Goal: Task Accomplishment & Management: Complete application form

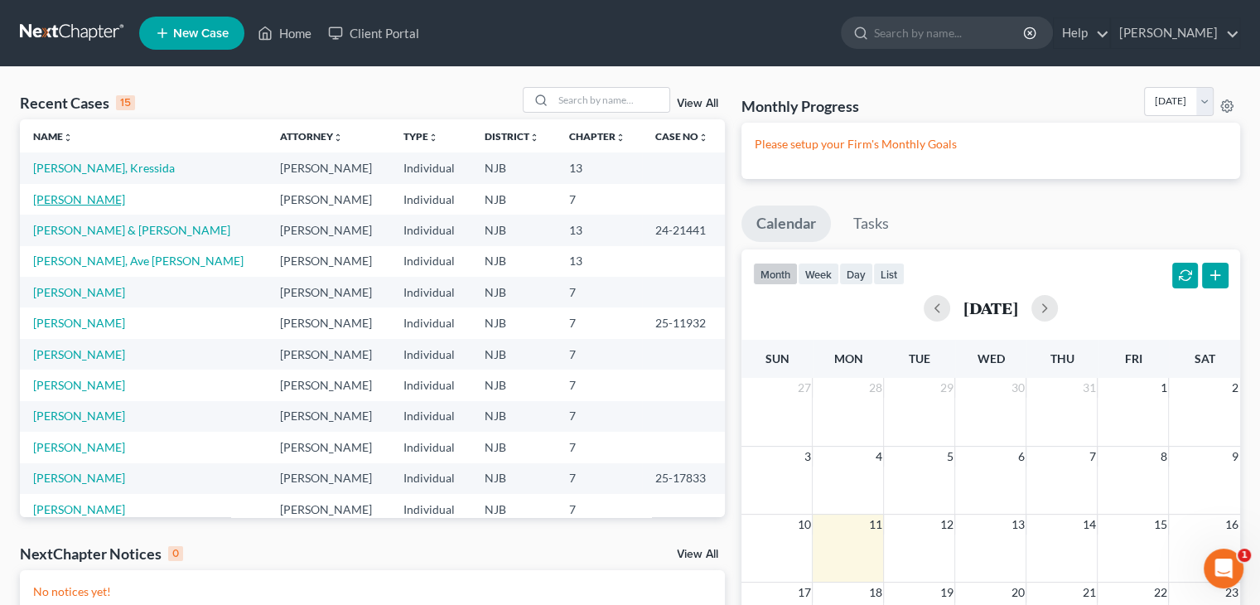
click at [101, 199] on link "[PERSON_NAME]" at bounding box center [79, 199] width 92 height 14
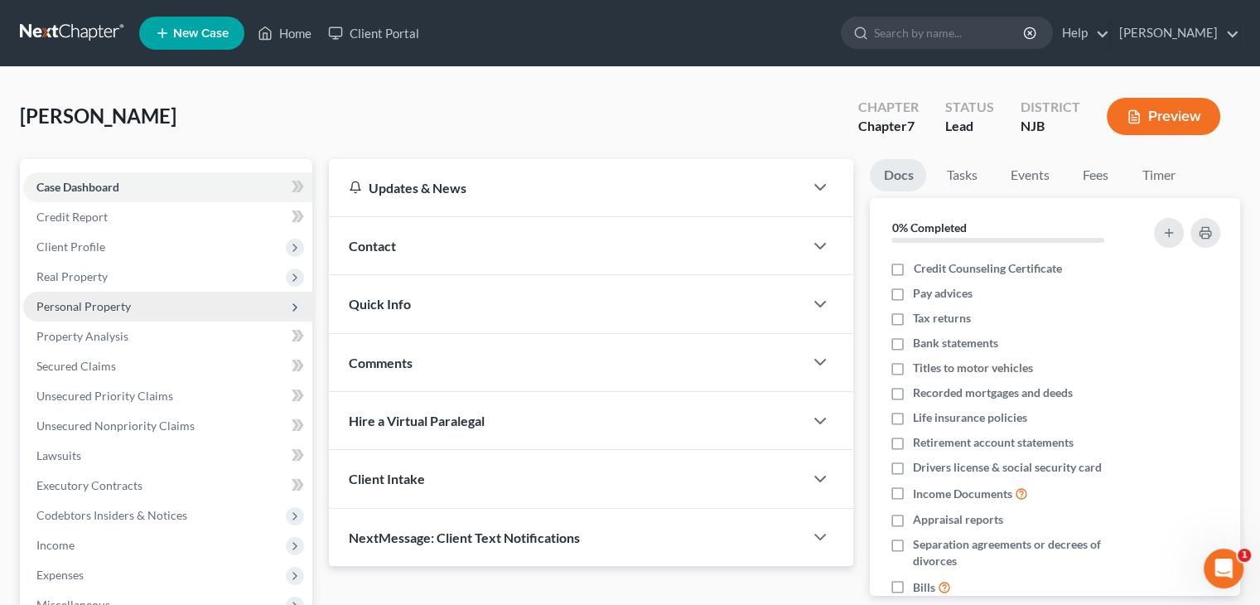
click at [72, 305] on span "Personal Property" at bounding box center [83, 306] width 94 height 14
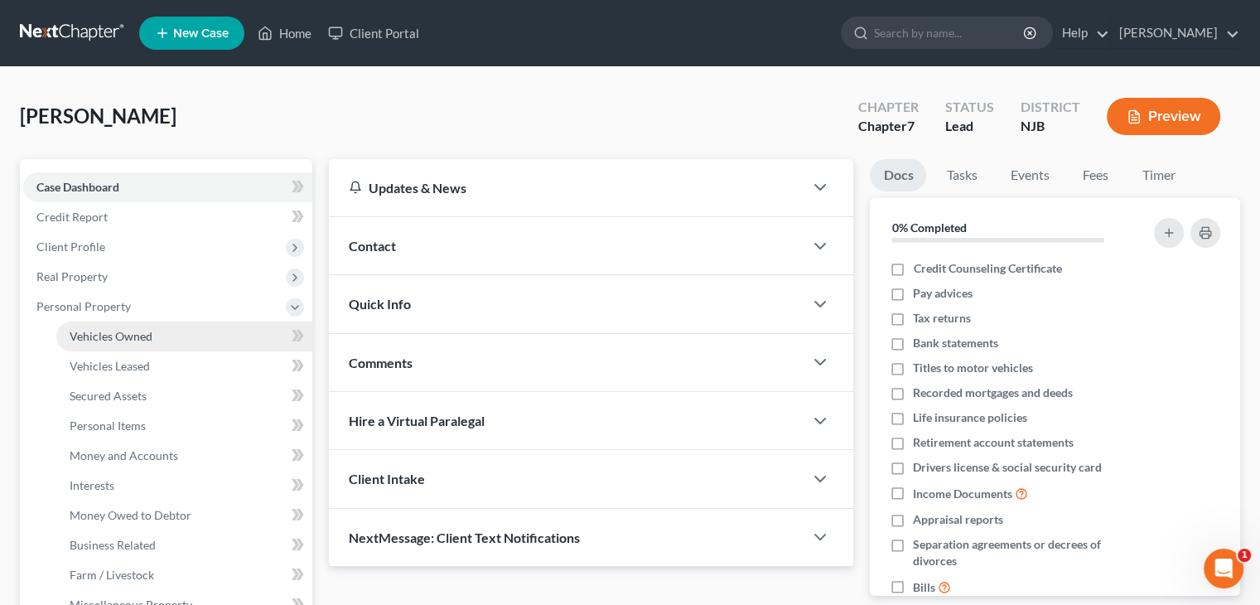
click at [82, 335] on span "Vehicles Owned" at bounding box center [111, 336] width 83 height 14
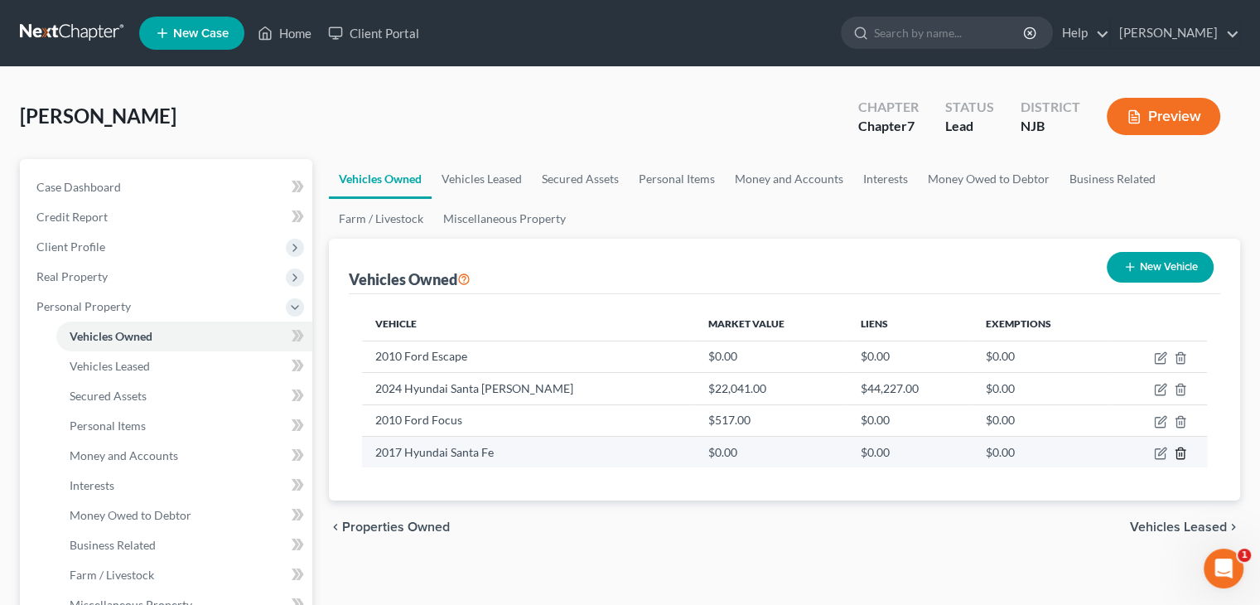
click at [1182, 451] on icon "button" at bounding box center [1179, 452] width 13 height 13
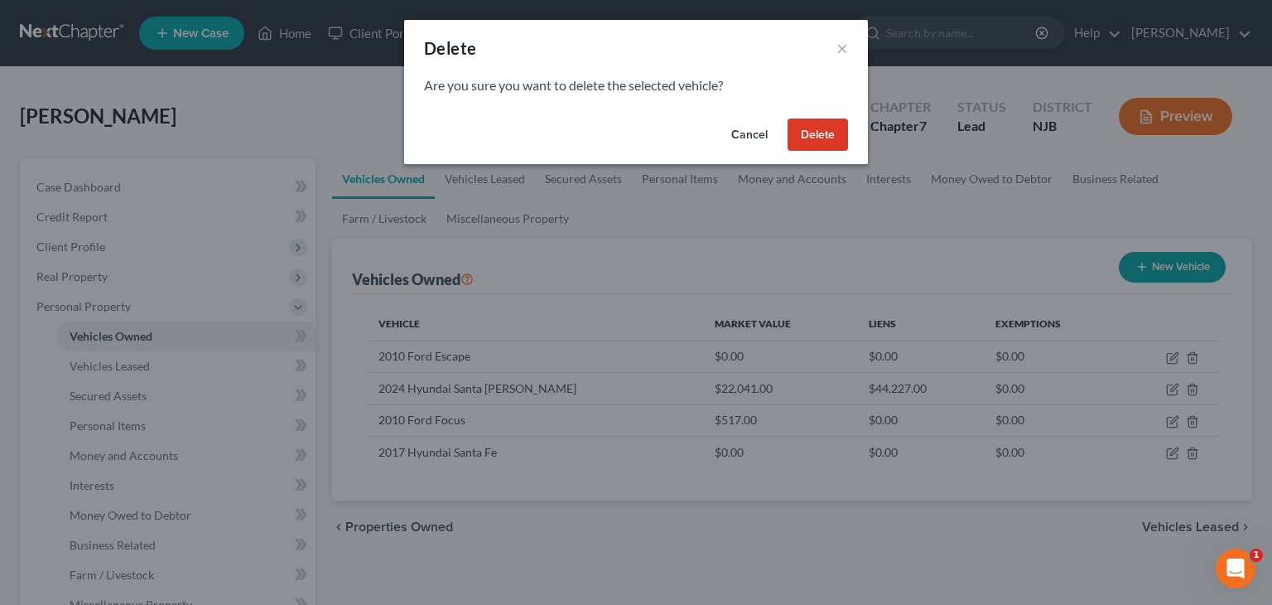
click at [808, 130] on button "Delete" at bounding box center [818, 134] width 60 height 33
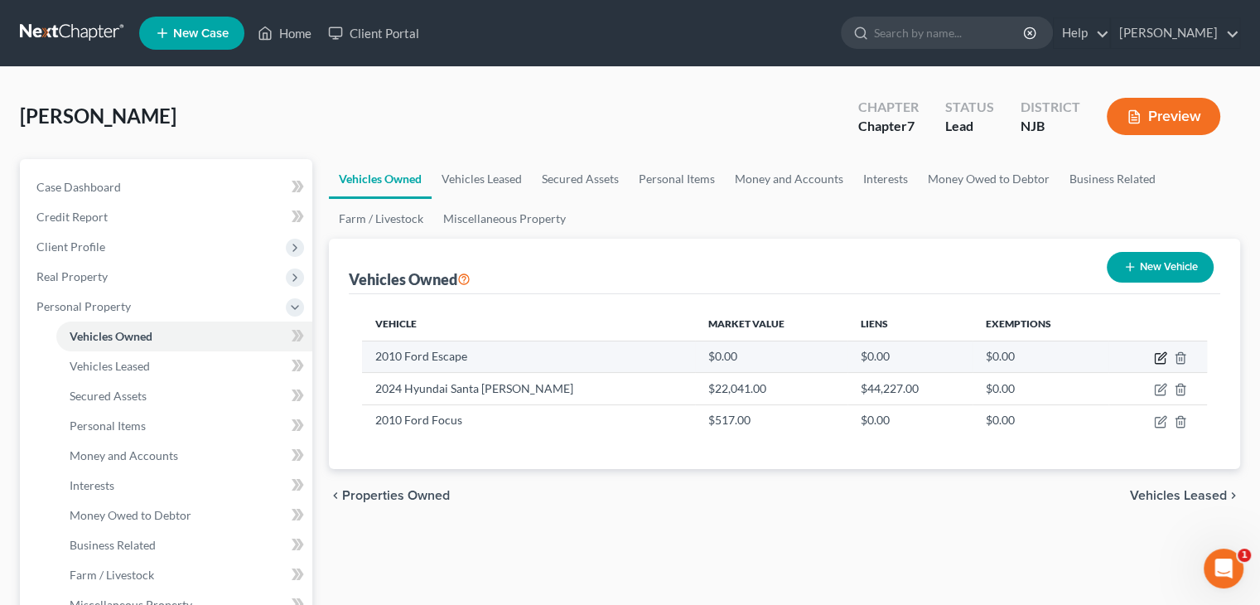
click at [1159, 355] on icon "button" at bounding box center [1160, 357] width 13 height 13
select select "0"
select select "16"
select select "3"
select select "0"
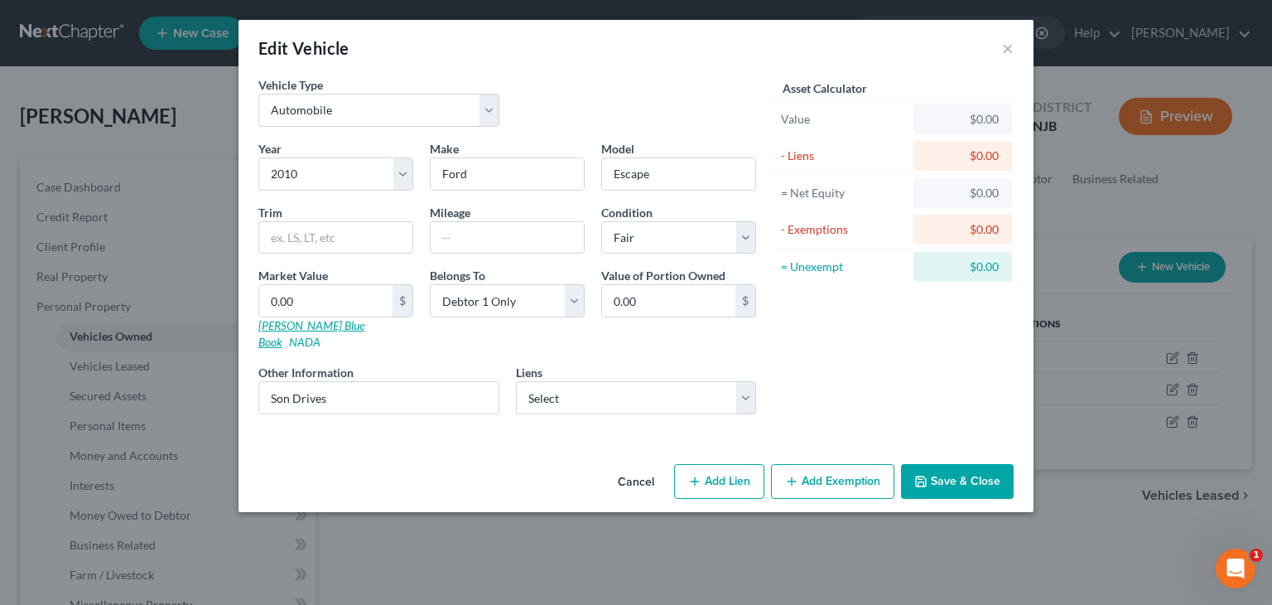
click at [310, 325] on link "[PERSON_NAME] Blue Book" at bounding box center [311, 333] width 106 height 31
click at [484, 243] on input "text" at bounding box center [507, 237] width 153 height 31
type input "234684"
click at [286, 296] on input "0.00" at bounding box center [325, 300] width 133 height 31
type input "9"
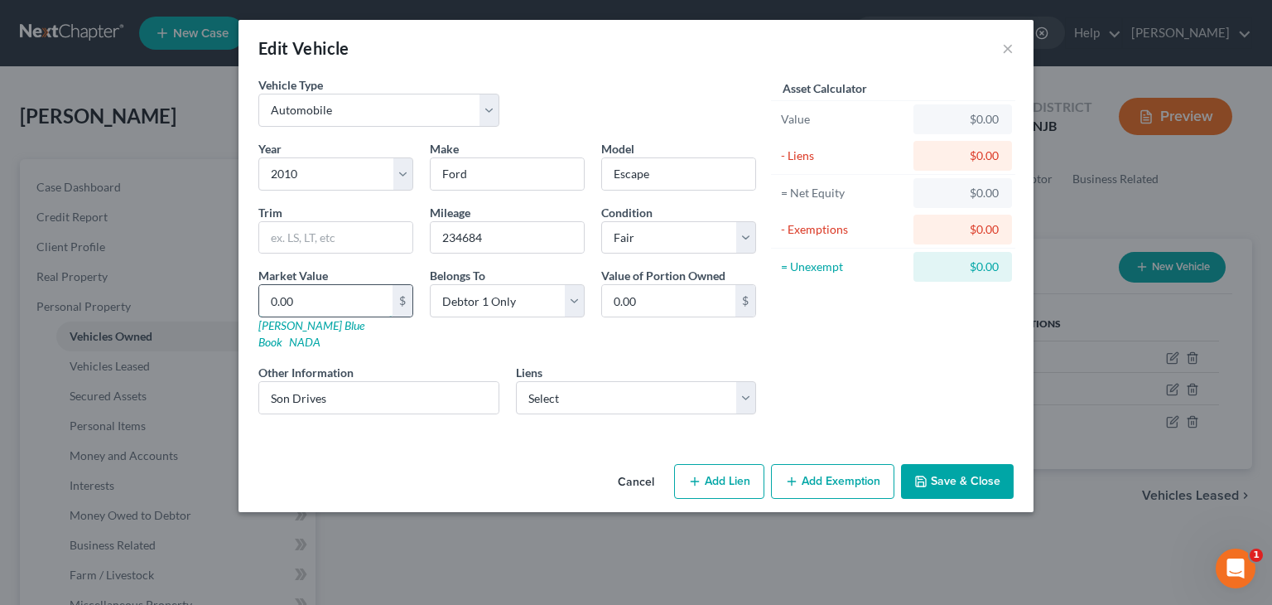
type input "9.00"
type input "91"
type input "91.00"
type input "915"
type input "915.00"
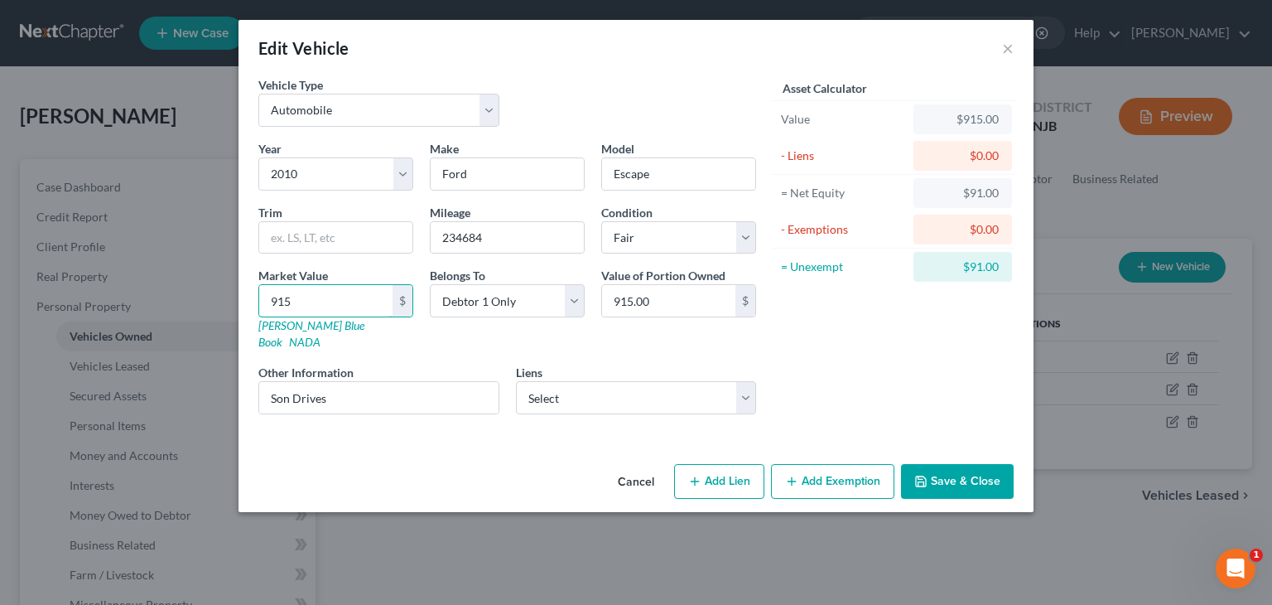
type input "915"
click at [953, 464] on button "Save & Close" at bounding box center [957, 481] width 113 height 35
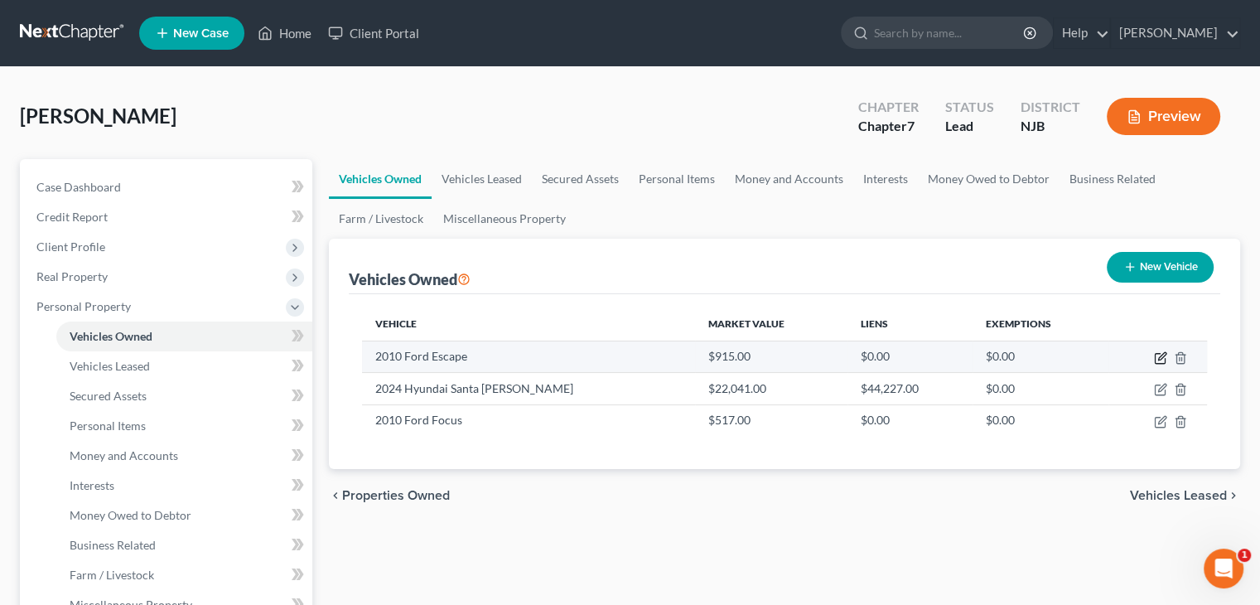
click at [1156, 355] on icon "button" at bounding box center [1160, 357] width 13 height 13
select select "0"
select select "16"
select select "3"
select select "0"
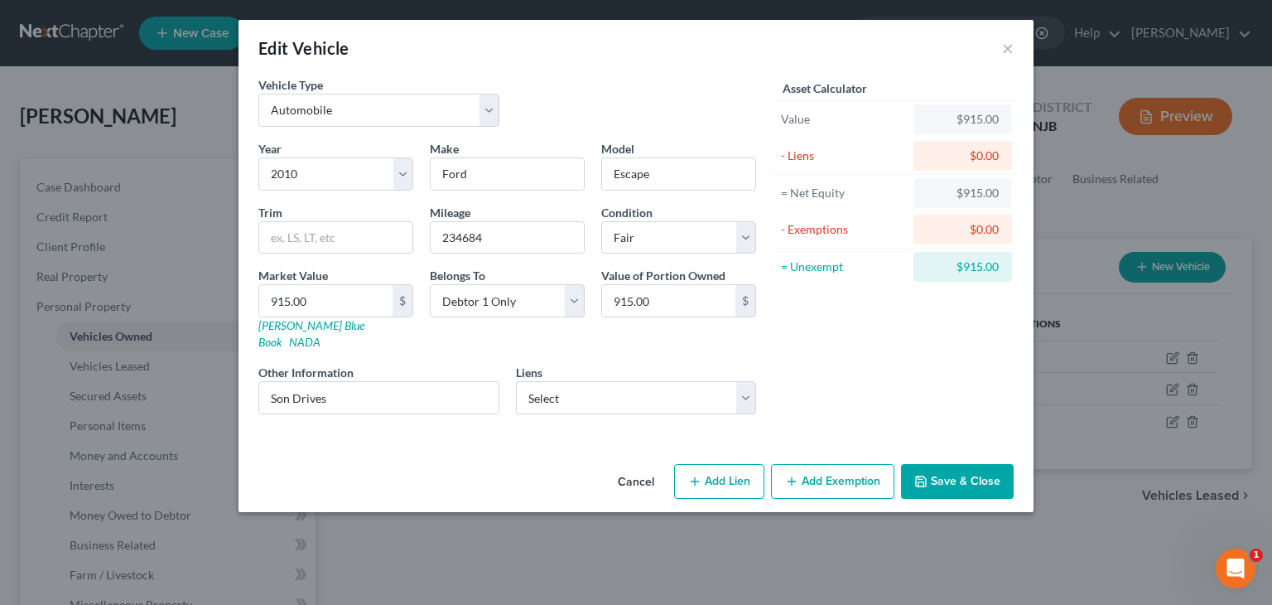
click at [845, 464] on button "Add Exemption" at bounding box center [832, 481] width 123 height 35
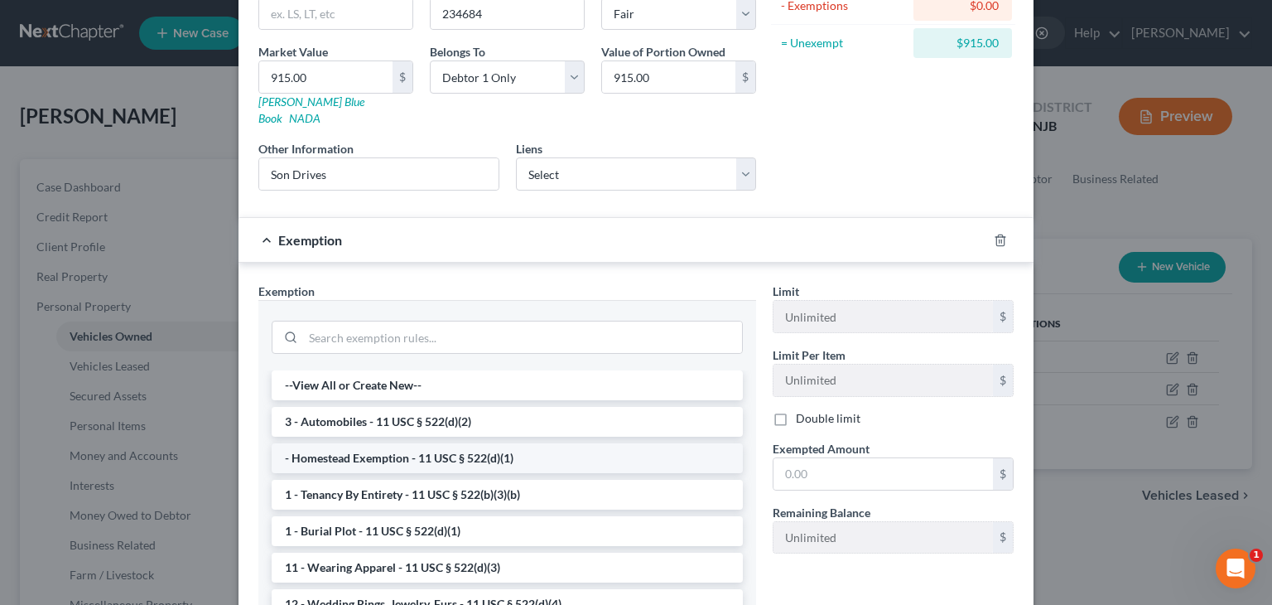
scroll to position [248, 0]
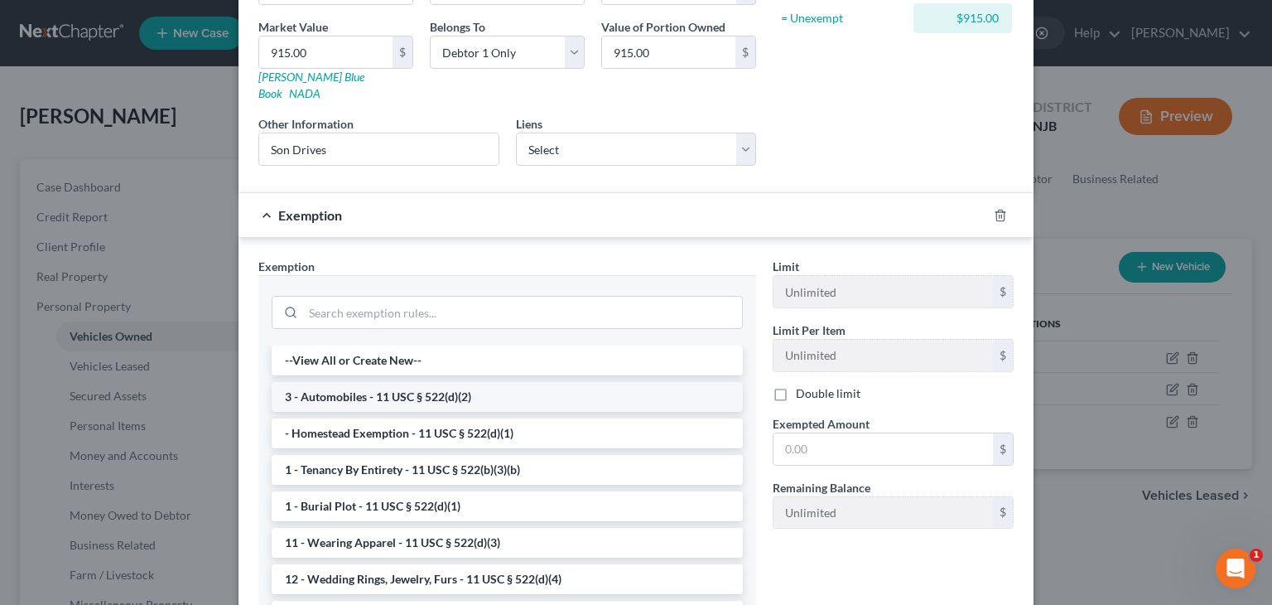
click at [318, 382] on li "3 - Automobiles - 11 USC § 522(d)(2)" at bounding box center [507, 397] width 471 height 30
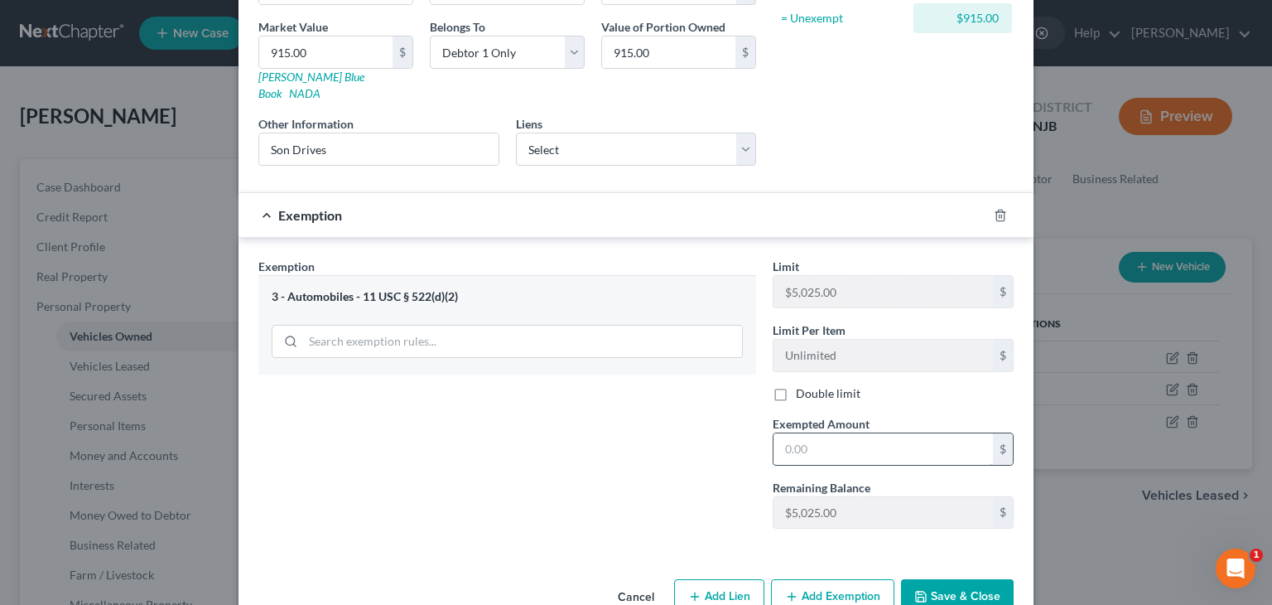
click at [816, 434] on input "text" at bounding box center [882, 448] width 219 height 31
type input "915"
click at [966, 579] on button "Save & Close" at bounding box center [957, 596] width 113 height 35
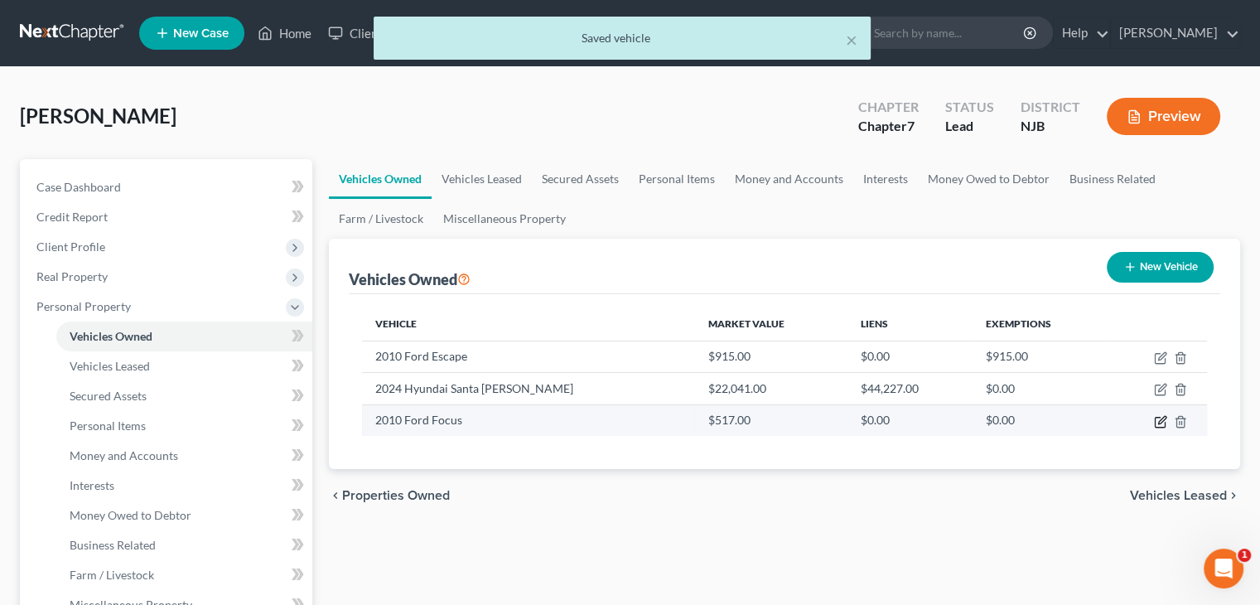
click at [1159, 422] on icon "button" at bounding box center [1161, 419] width 7 height 7
select select "0"
select select "16"
select select "3"
select select "0"
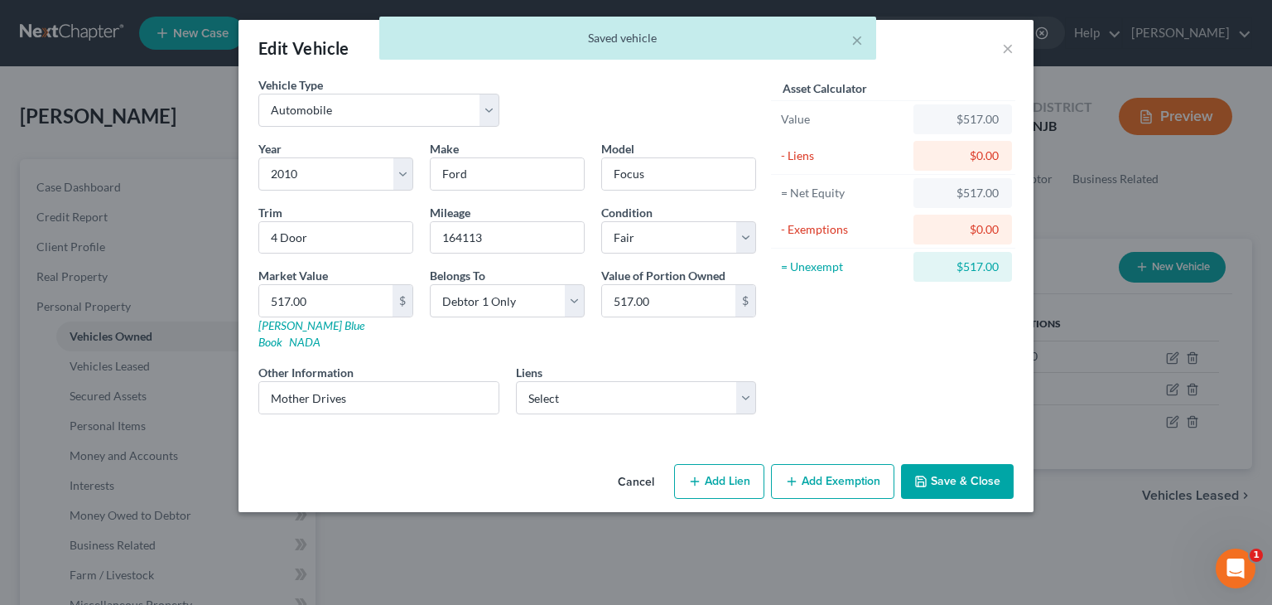
click at [830, 467] on button "Add Exemption" at bounding box center [832, 481] width 123 height 35
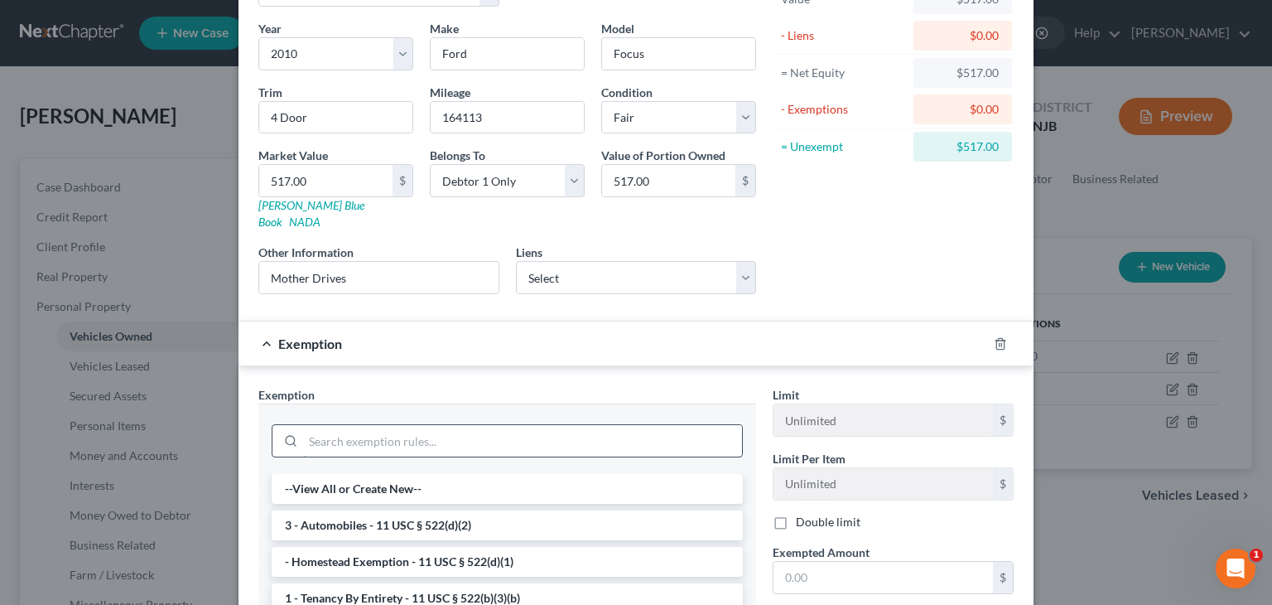
scroll to position [166, 0]
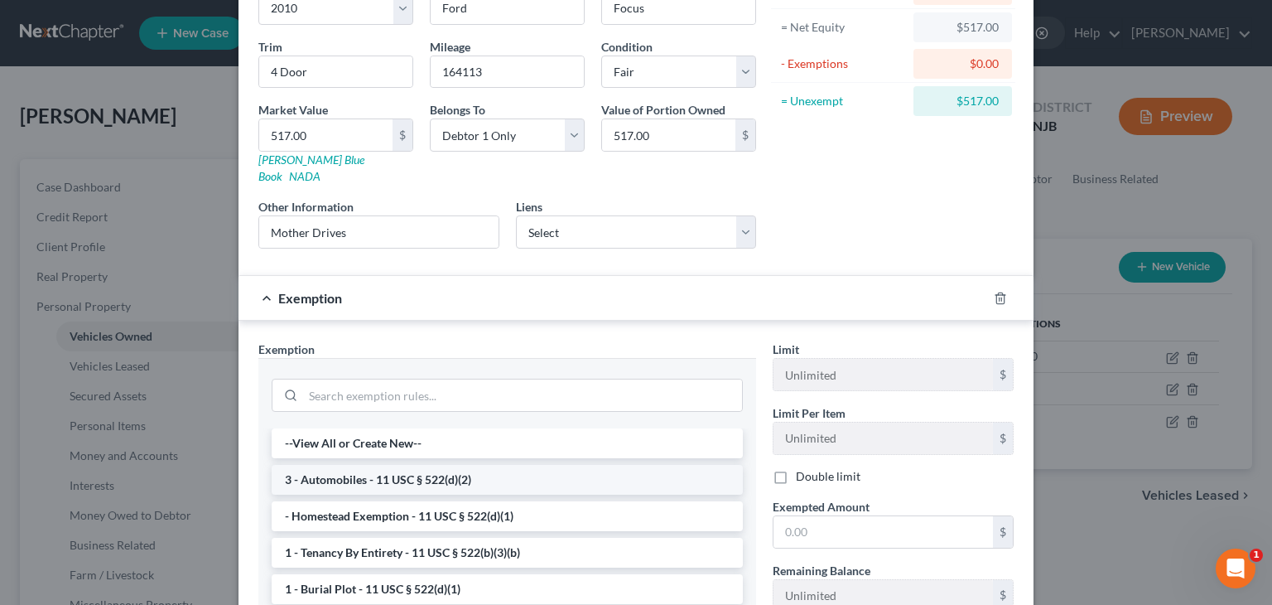
click at [355, 465] on li "3 - Automobiles - 11 USC § 522(d)(2)" at bounding box center [507, 480] width 471 height 30
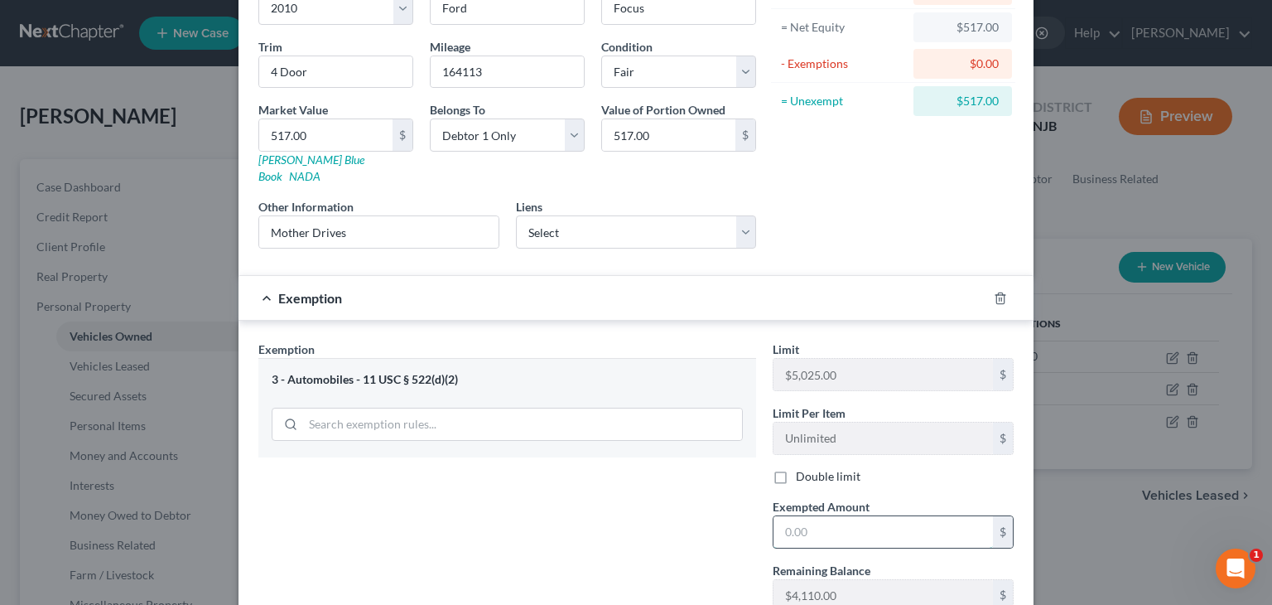
click at [800, 516] on input "text" at bounding box center [882, 531] width 219 height 31
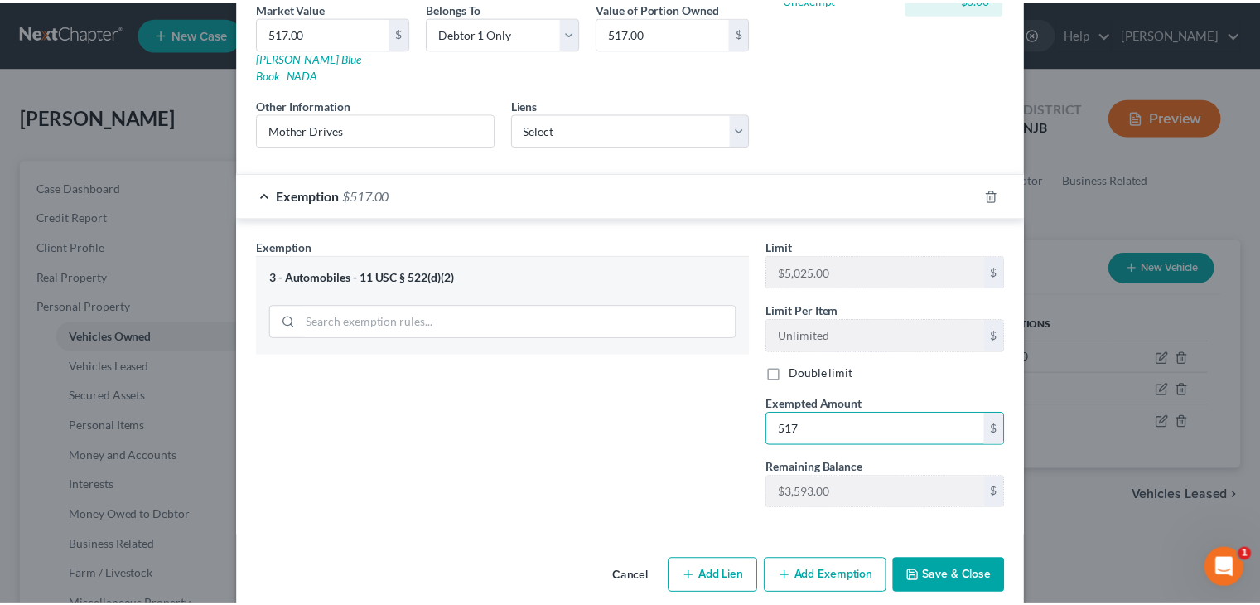
scroll to position [271, 0]
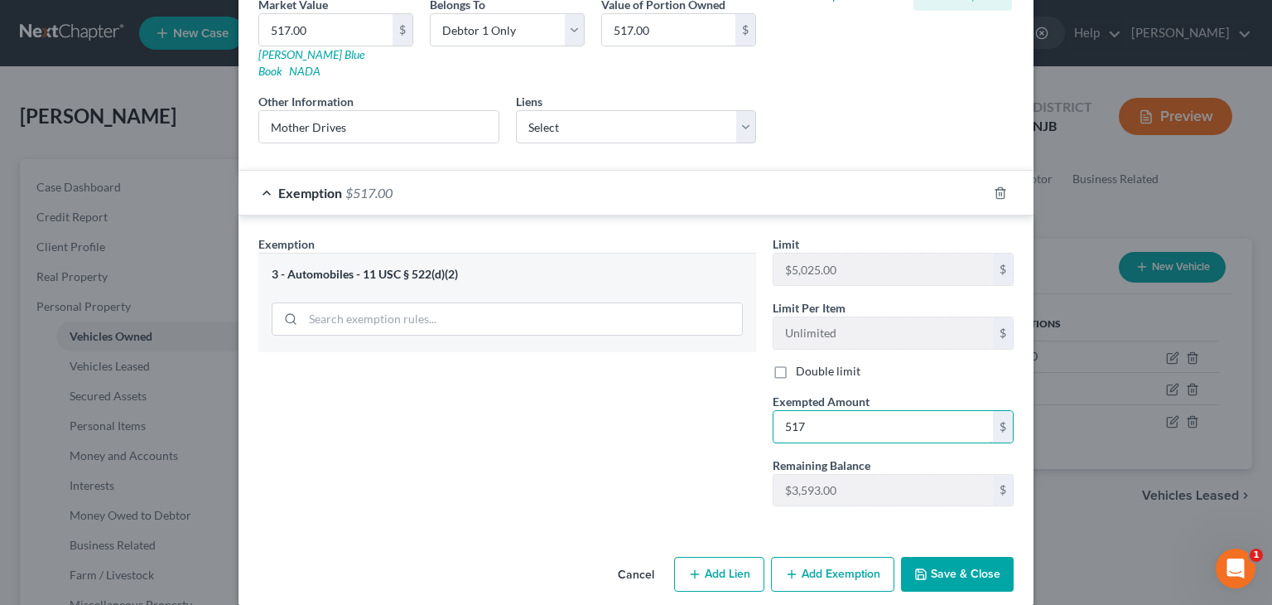
type input "517"
click at [969, 556] on button "Save & Close" at bounding box center [957, 573] width 113 height 35
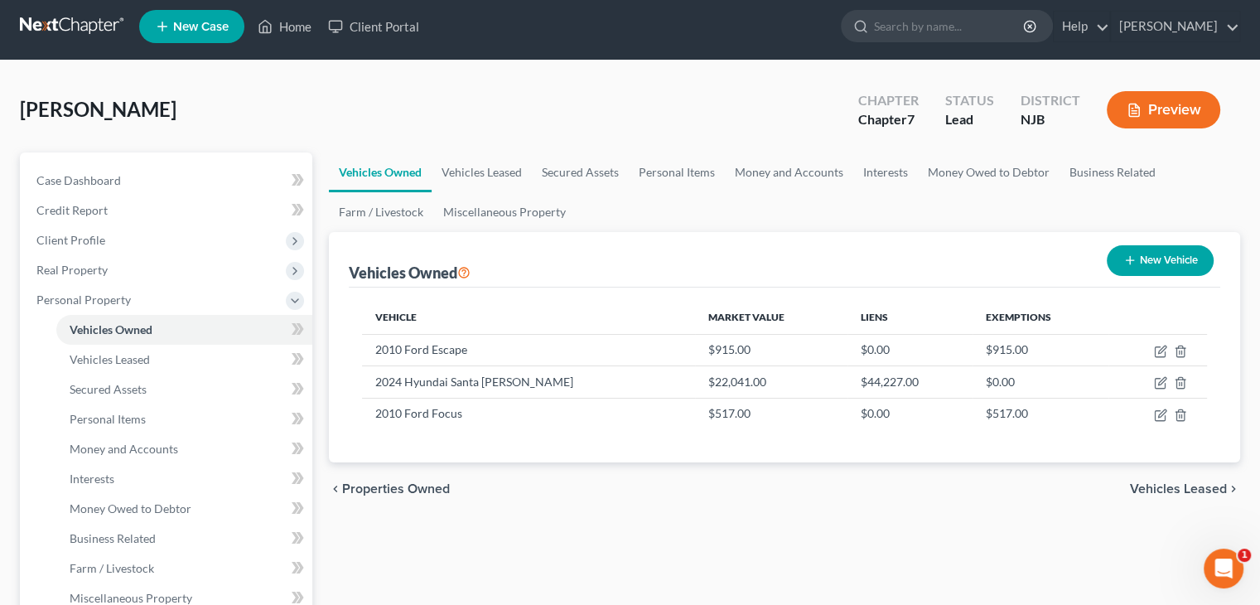
scroll to position [0, 0]
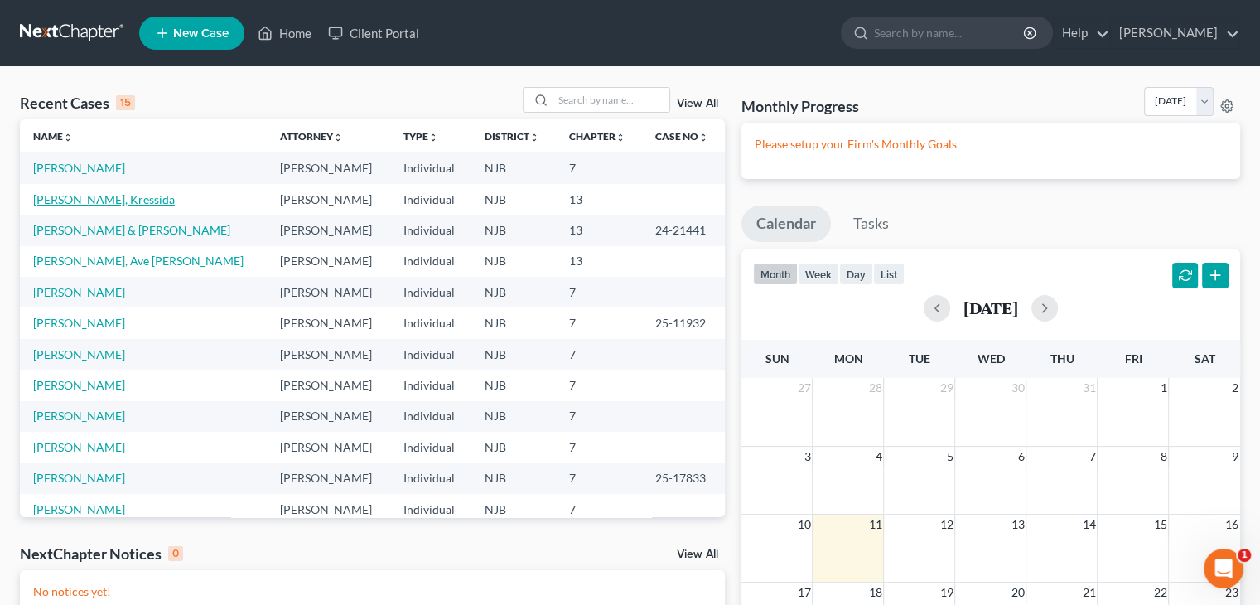
click at [123, 200] on link "[PERSON_NAME], Kressida" at bounding box center [104, 199] width 142 height 14
